Goal: Information Seeking & Learning: Check status

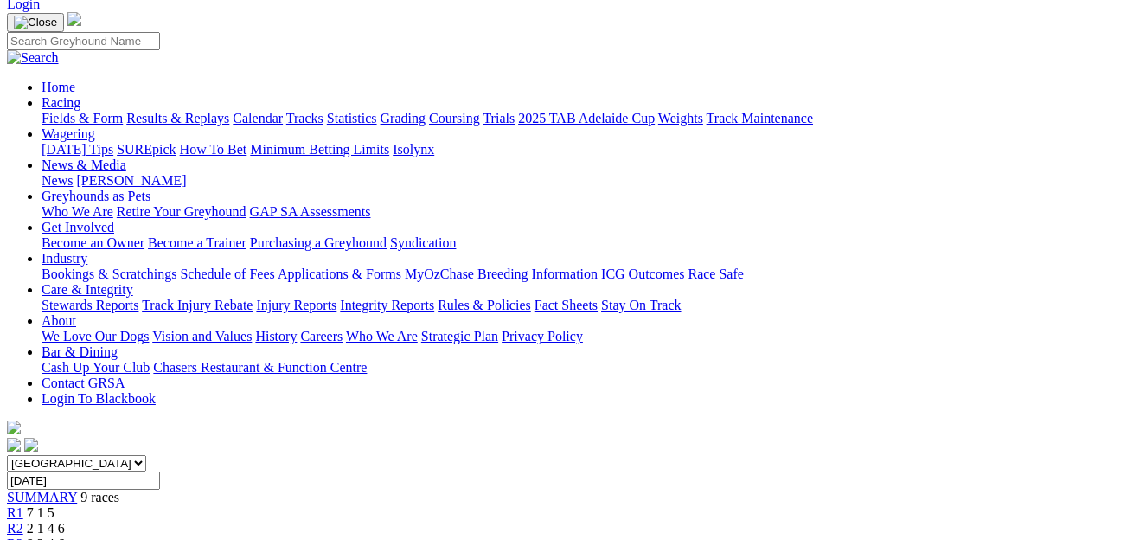
scroll to position [110, 0]
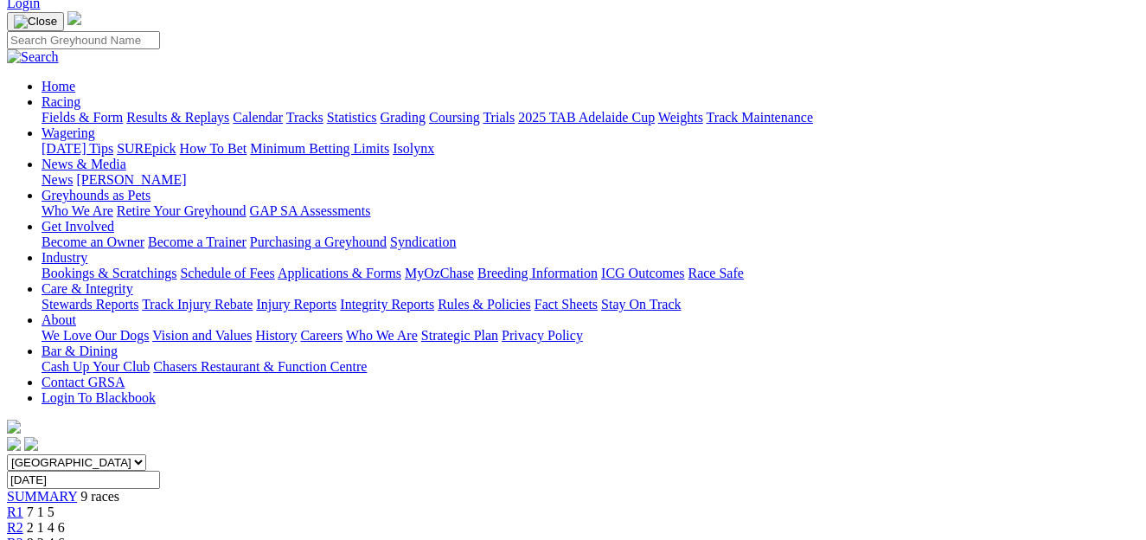
click at [77, 489] on span "SUMMARY" at bounding box center [42, 496] width 70 height 15
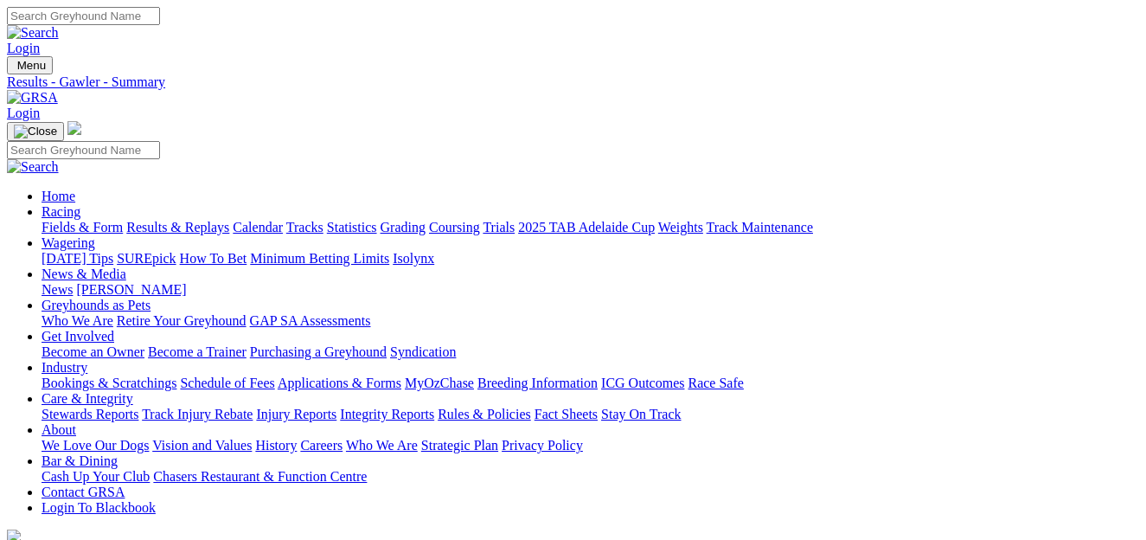
click at [283, 220] on link "Calendar" at bounding box center [258, 227] width 50 height 15
